Goal: Find specific page/section: Find specific page/section

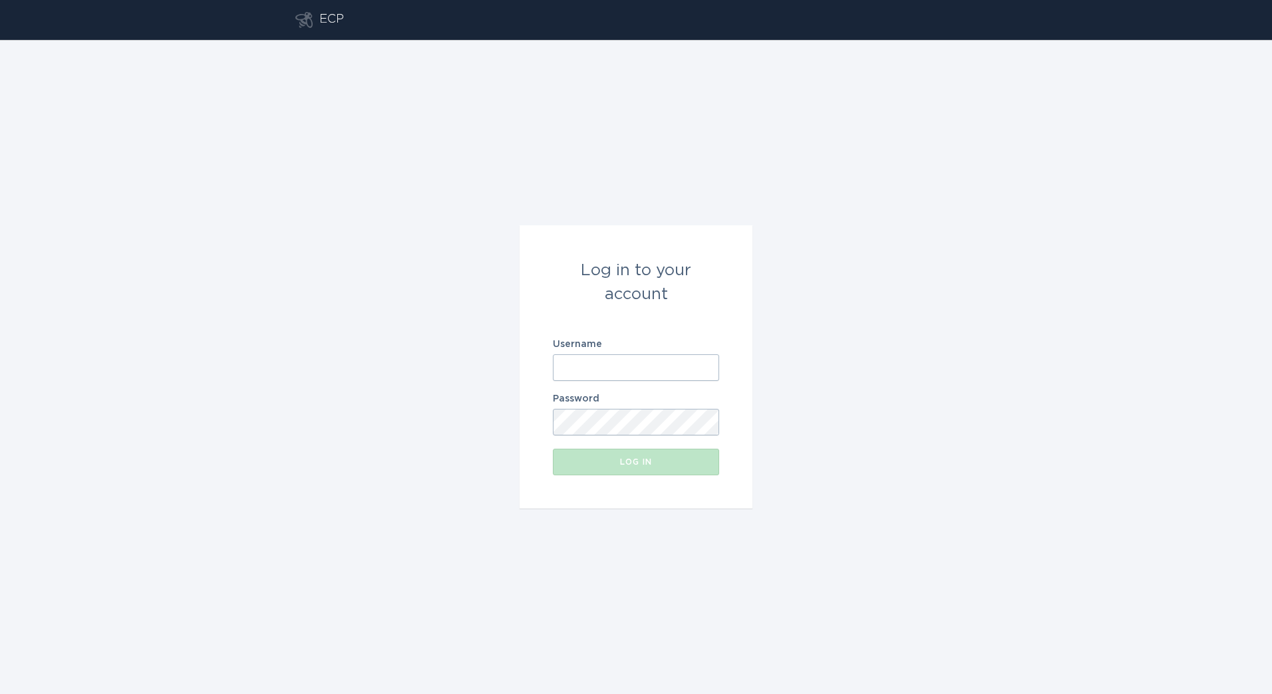
click at [631, 355] on input "Username" at bounding box center [636, 368] width 166 height 27
type input "[PERSON_NAME][EMAIL_ADDRESS][DOMAIN_NAME]"
click at [589, 404] on div "Password" at bounding box center [636, 414] width 166 height 41
click at [594, 472] on button "Log in" at bounding box center [636, 462] width 166 height 27
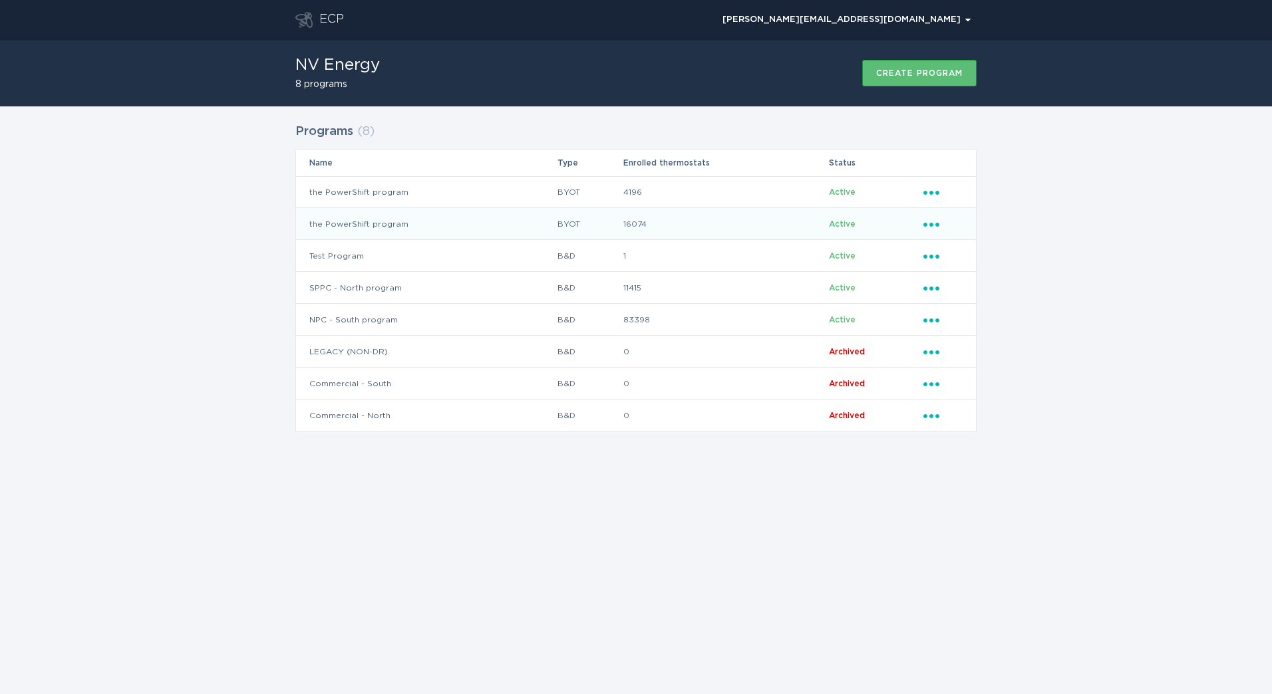
click at [498, 216] on td "the PowerShift program" at bounding box center [426, 224] width 261 height 32
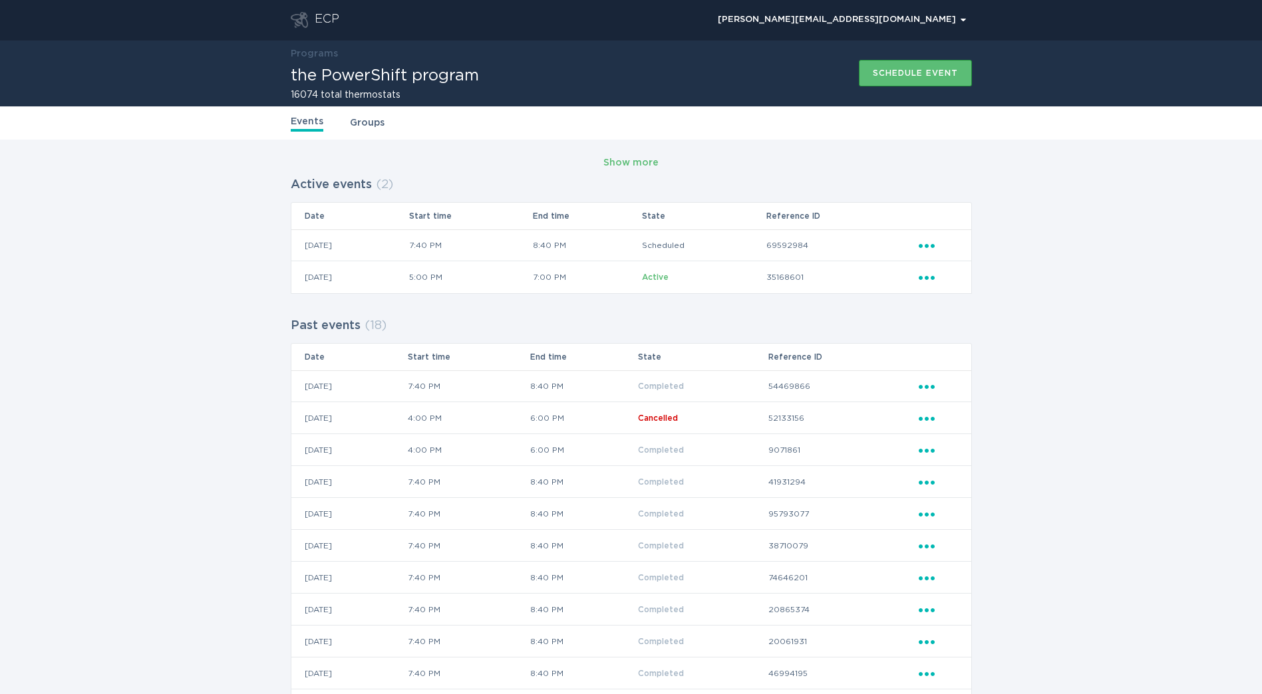
click at [379, 124] on link "Groups" at bounding box center [367, 123] width 35 height 15
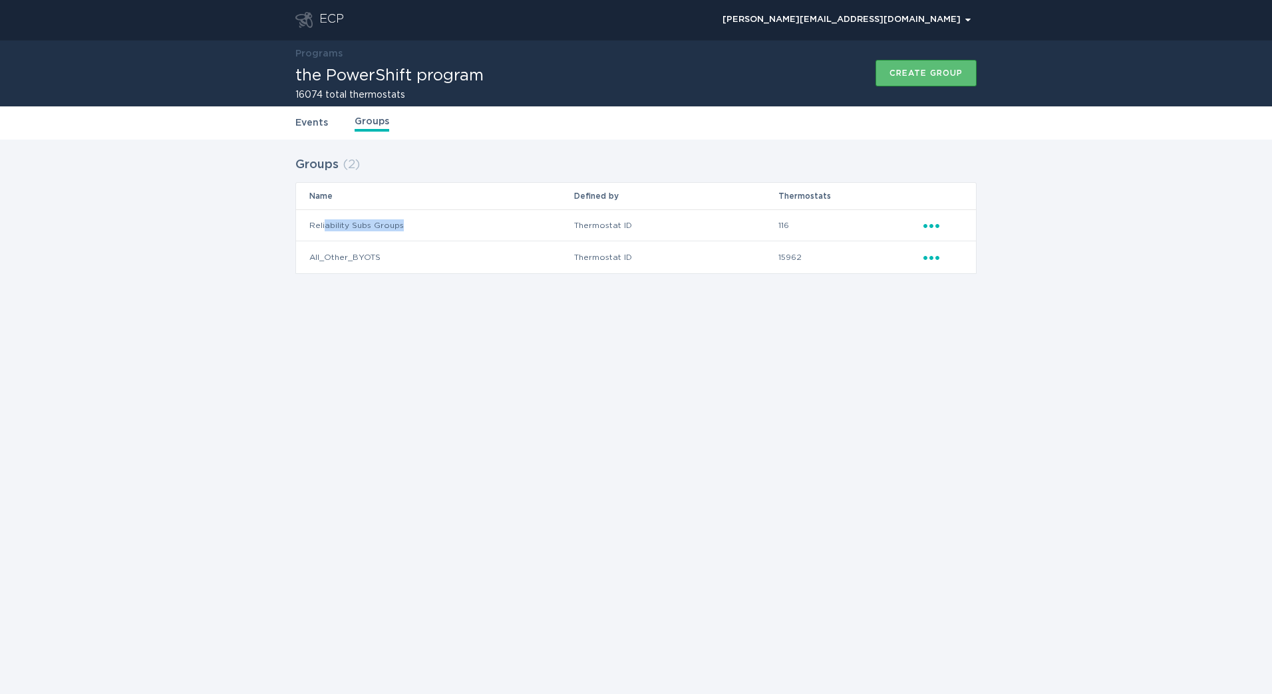
drag, startPoint x: 323, startPoint y: 231, endPoint x: 442, endPoint y: 229, distance: 119.1
click at [442, 229] on td "Reliability Subs Groups" at bounding box center [434, 226] width 277 height 32
drag, startPoint x: 442, startPoint y: 229, endPoint x: 307, endPoint y: 304, distance: 154.8
click at [307, 304] on div "Groups ( 2 ) Name Defined by Thermostats Reliability Subs Groups Thermostat ID …" at bounding box center [636, 224] width 1272 height 168
drag, startPoint x: 289, startPoint y: 285, endPoint x: 375, endPoint y: 7, distance: 291.0
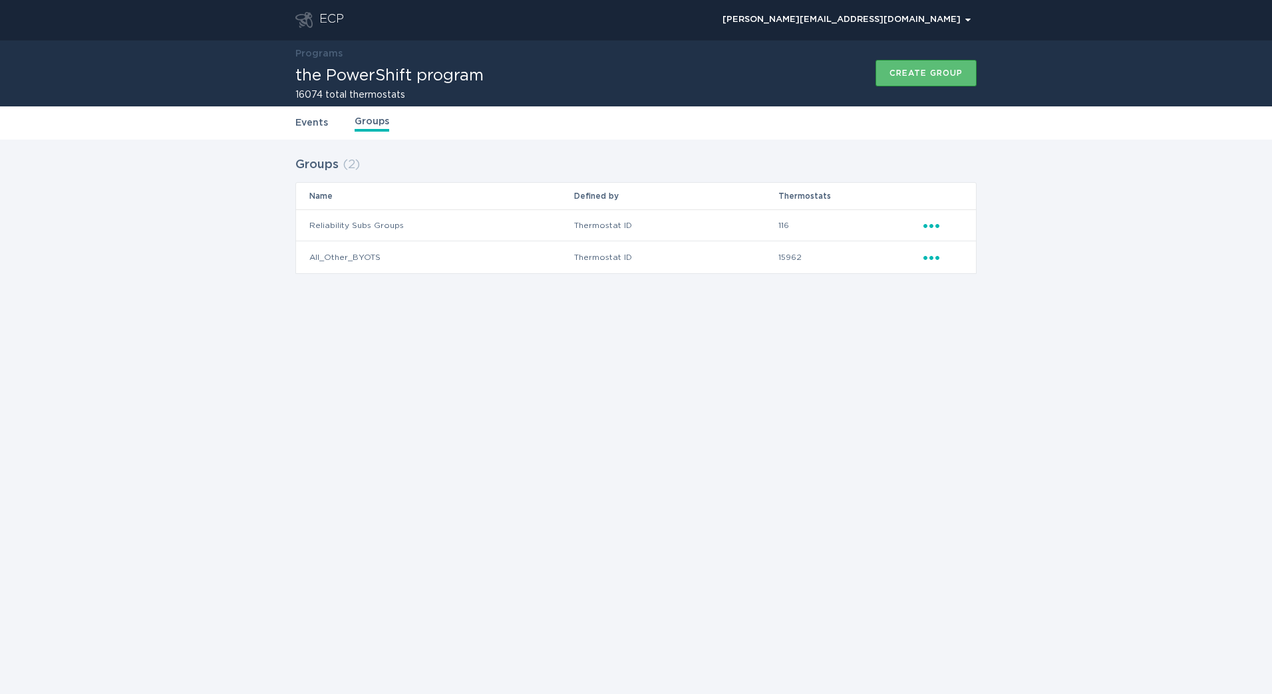
click at [289, 285] on div "Groups ( 2 ) Name Defined by Thermostats Reliability Subs Groups Thermostat ID …" at bounding box center [636, 224] width 1272 height 168
